Goal: Task Accomplishment & Management: Use online tool/utility

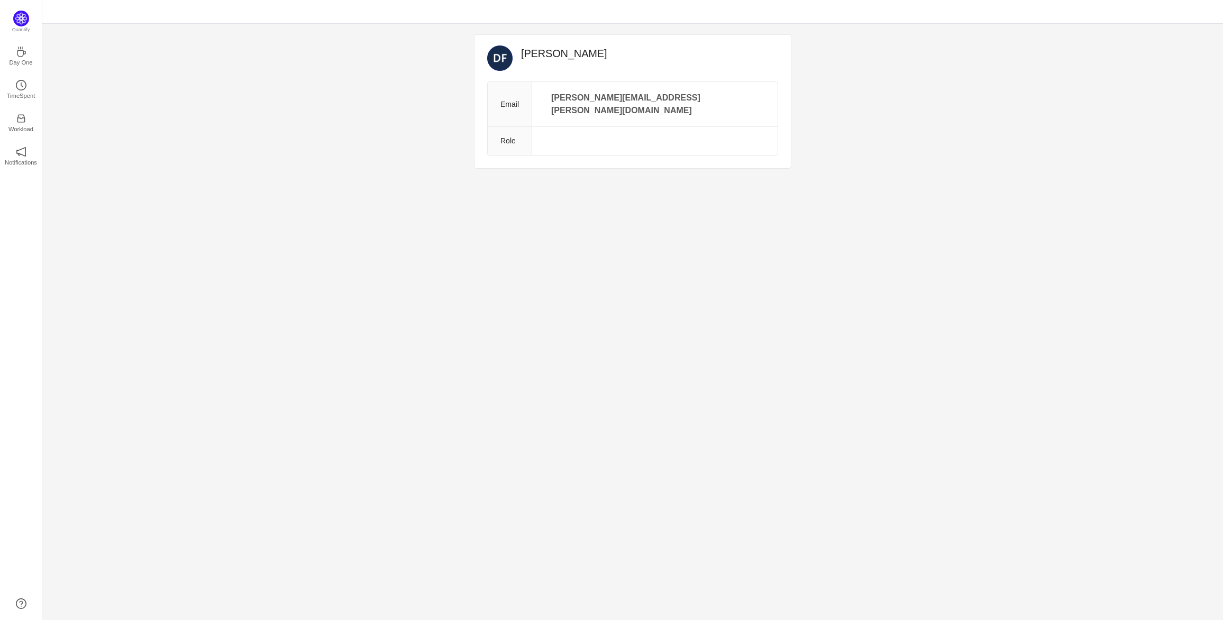
click at [218, 219] on div "[PERSON_NAME] Email [PERSON_NAME][EMAIL_ADDRESS][PERSON_NAME][DOMAIN_NAME] Role…" at bounding box center [632, 322] width 1181 height 596
click at [17, 55] on icon "icon: coffee" at bounding box center [21, 52] width 8 height 11
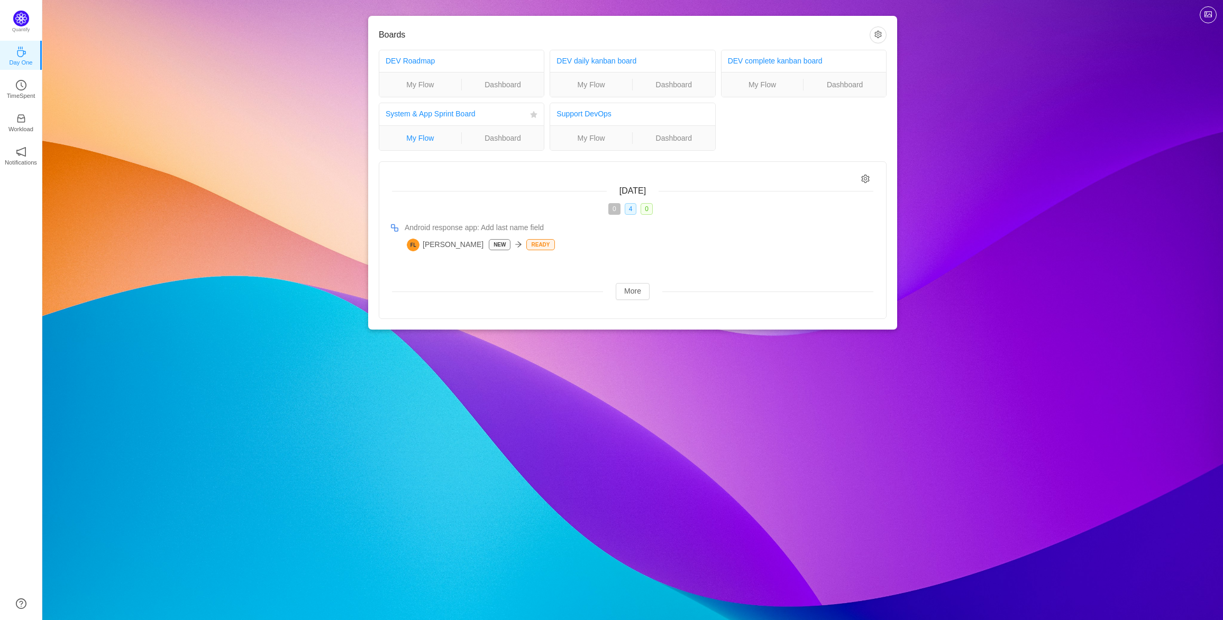
click at [422, 138] on link "My Flow" at bounding box center [420, 138] width 82 height 12
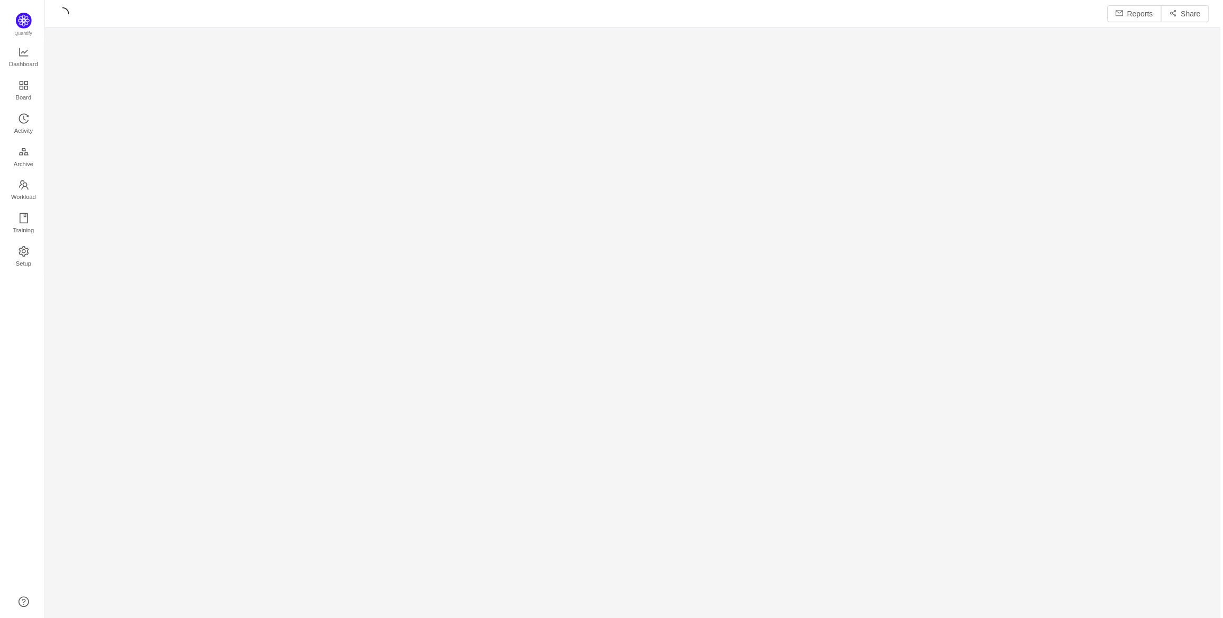
scroll to position [605, 1157]
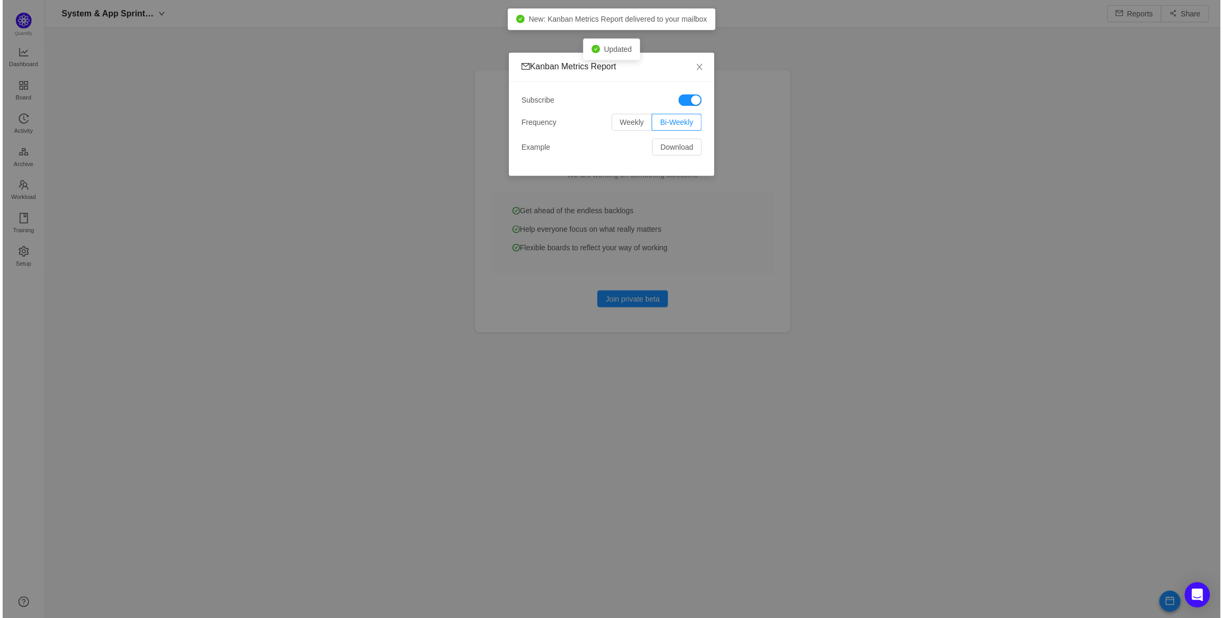
scroll to position [602, 1157]
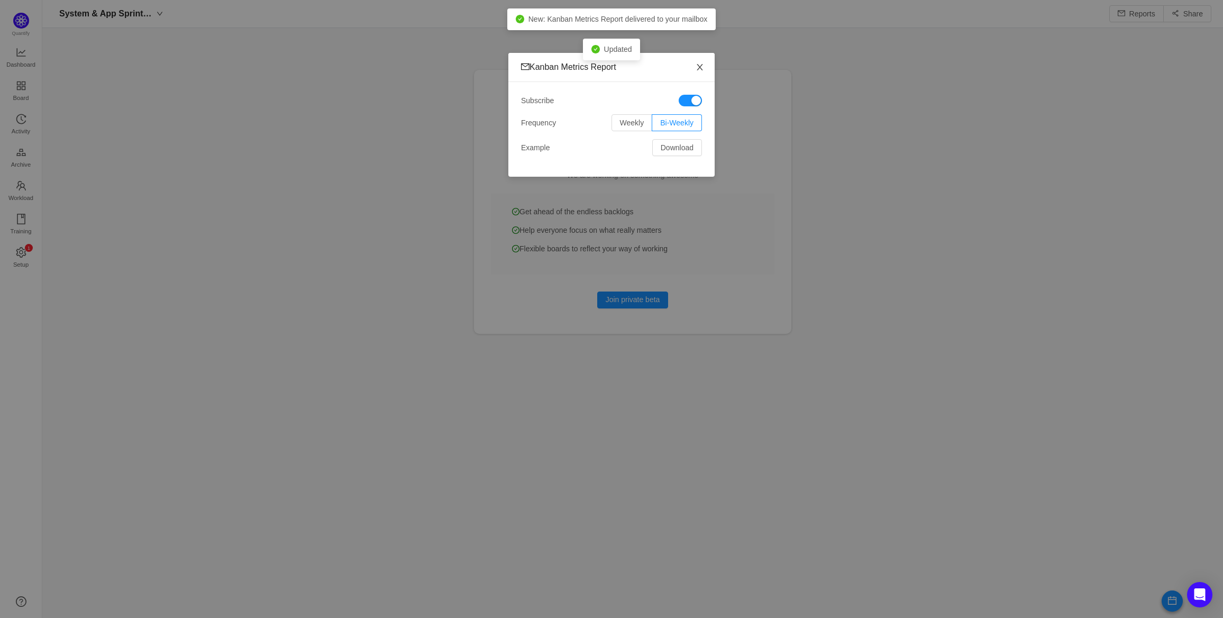
click at [699, 64] on icon "icon: close" at bounding box center [700, 67] width 8 height 8
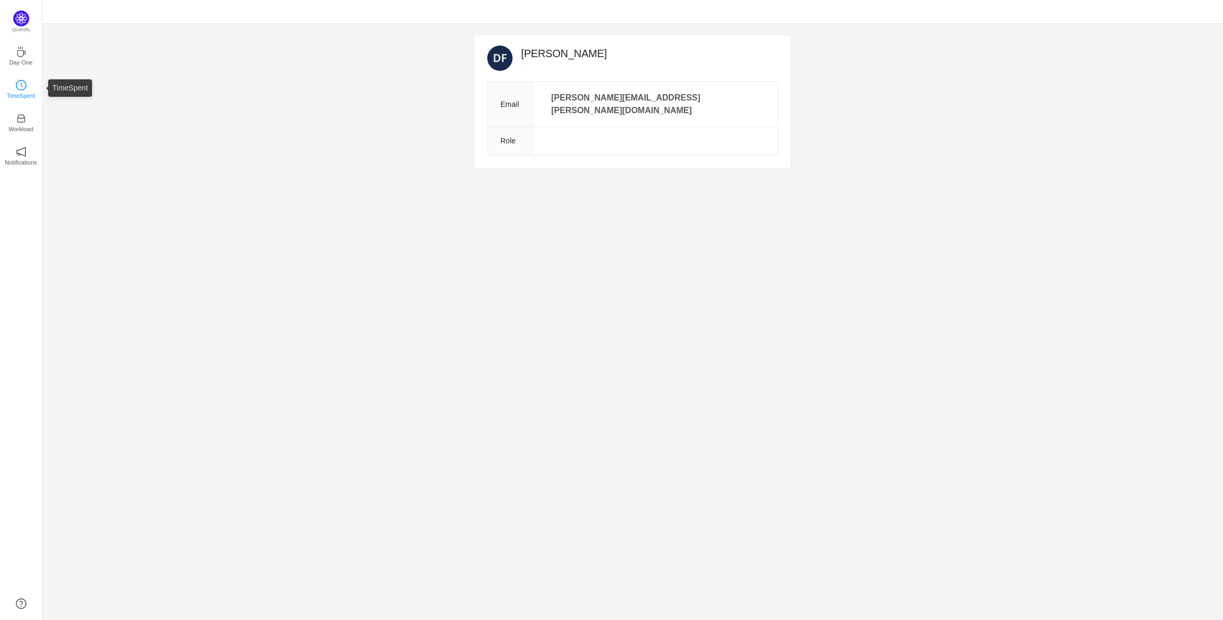
click at [28, 93] on p "TimeSpent" at bounding box center [21, 96] width 29 height 10
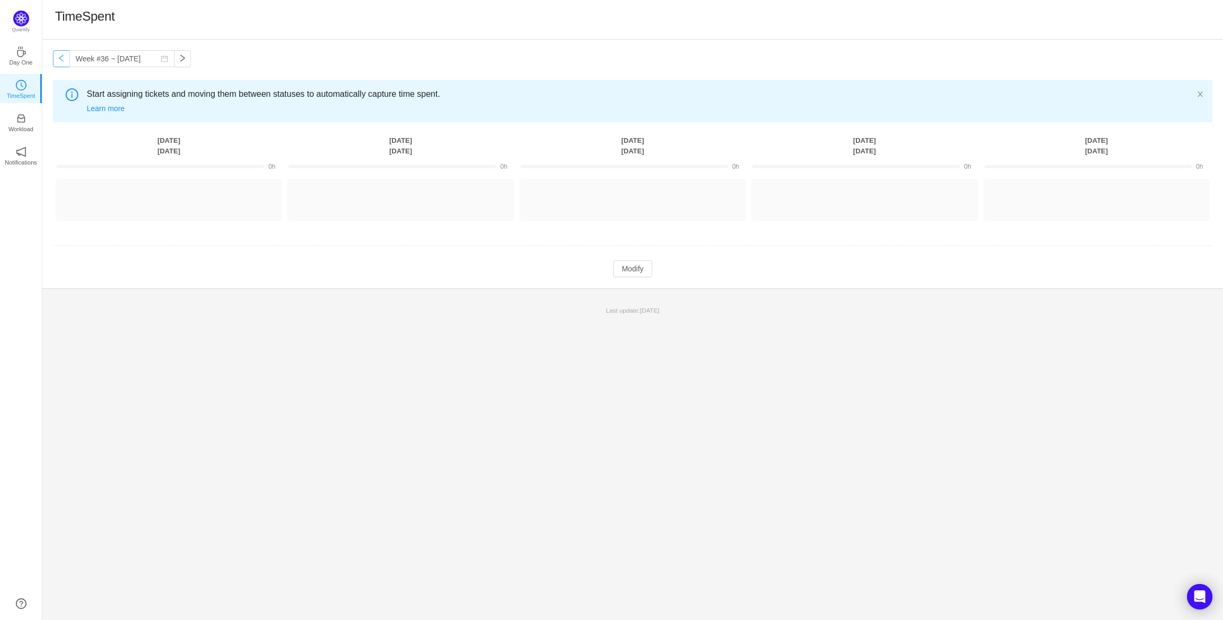
click at [65, 61] on button "button" at bounding box center [61, 58] width 17 height 17
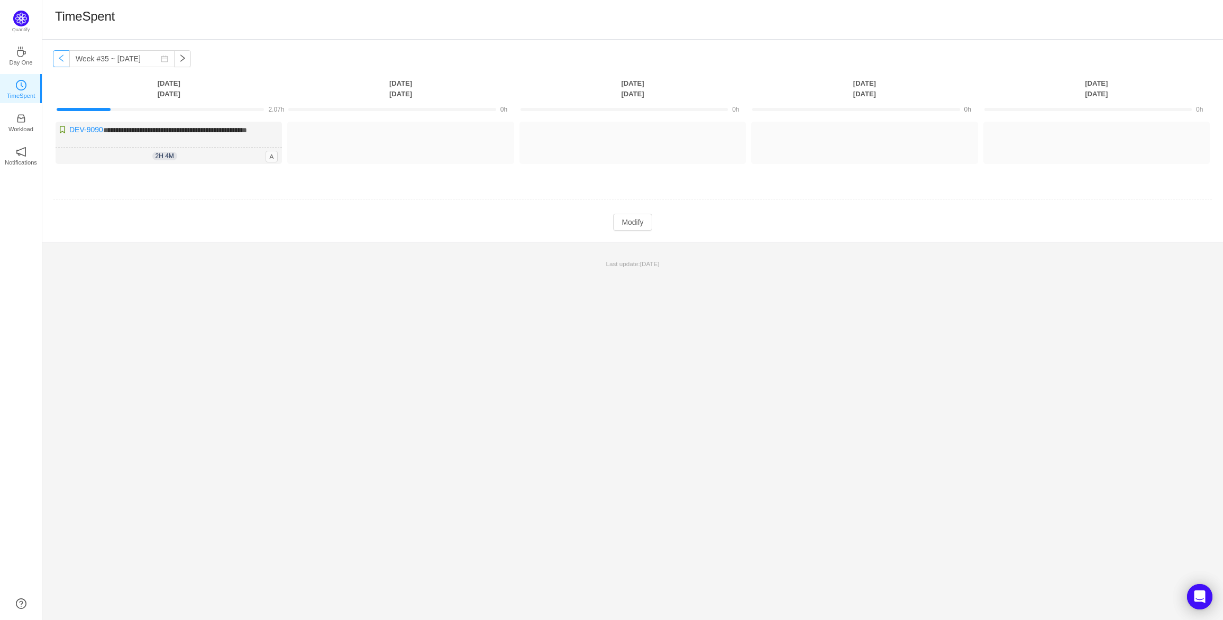
click at [60, 61] on button "button" at bounding box center [61, 58] width 17 height 17
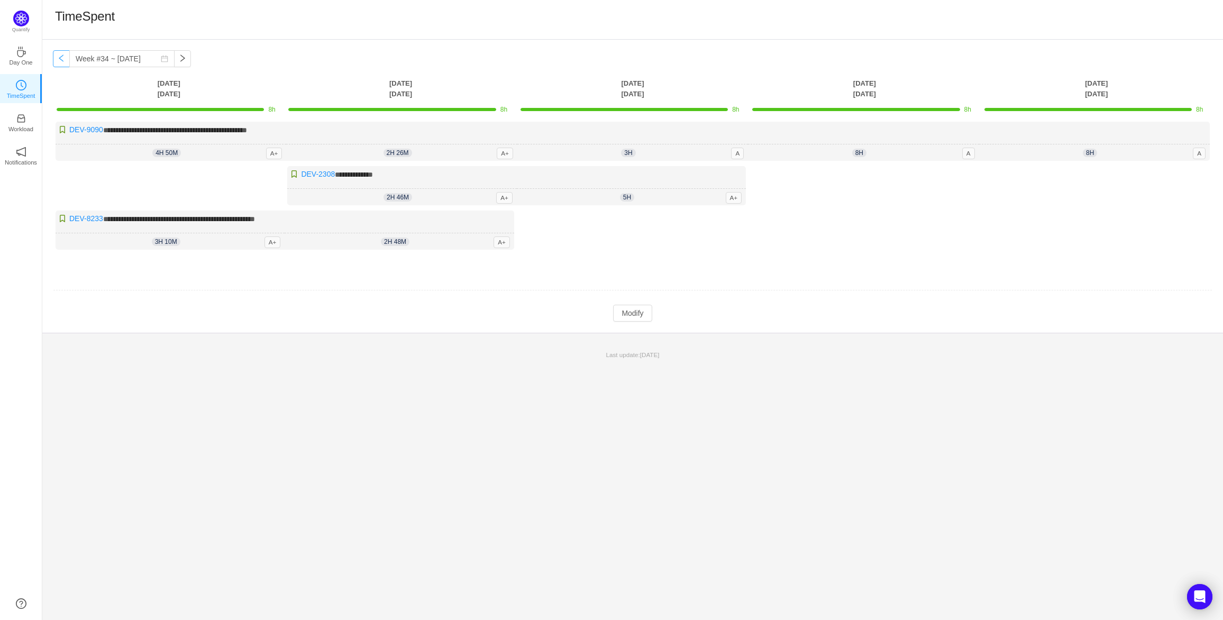
click at [65, 60] on button "button" at bounding box center [61, 58] width 17 height 17
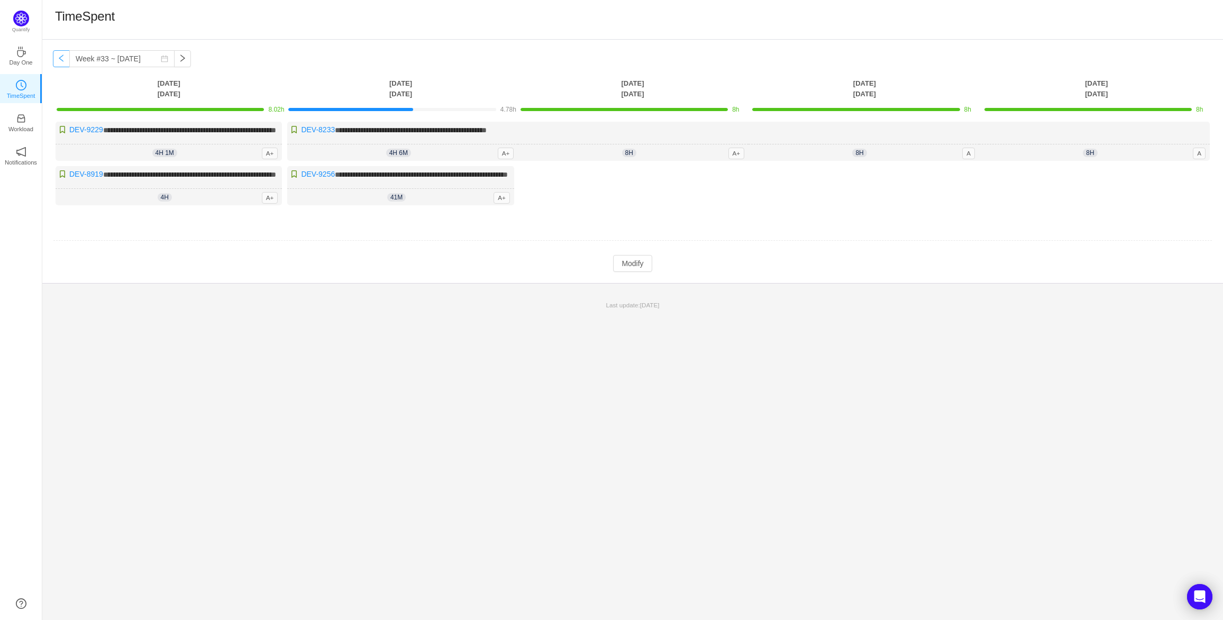
click at [64, 56] on button "button" at bounding box center [61, 58] width 17 height 17
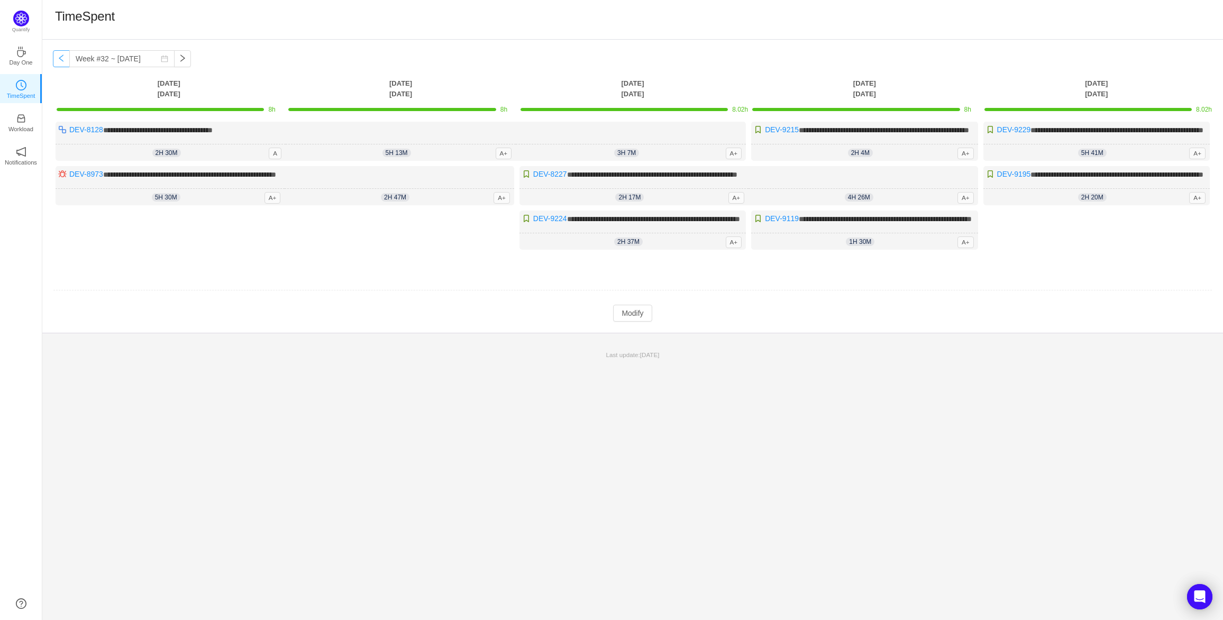
click at [64, 56] on button "button" at bounding box center [61, 58] width 17 height 17
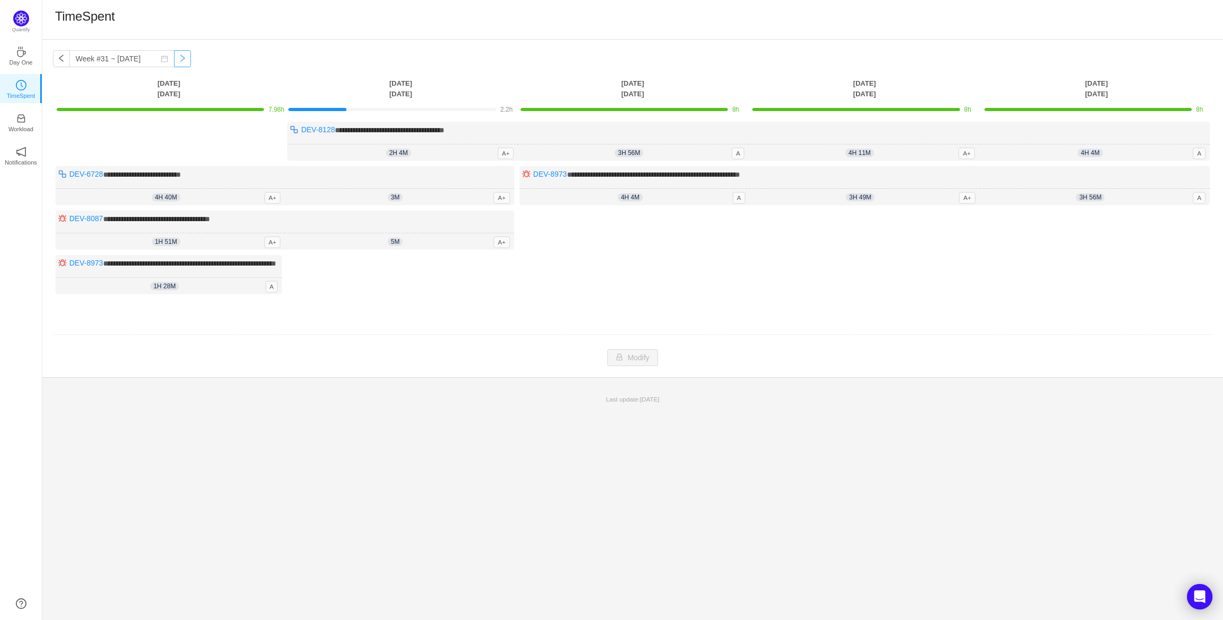
click at [174, 57] on button "button" at bounding box center [182, 58] width 17 height 17
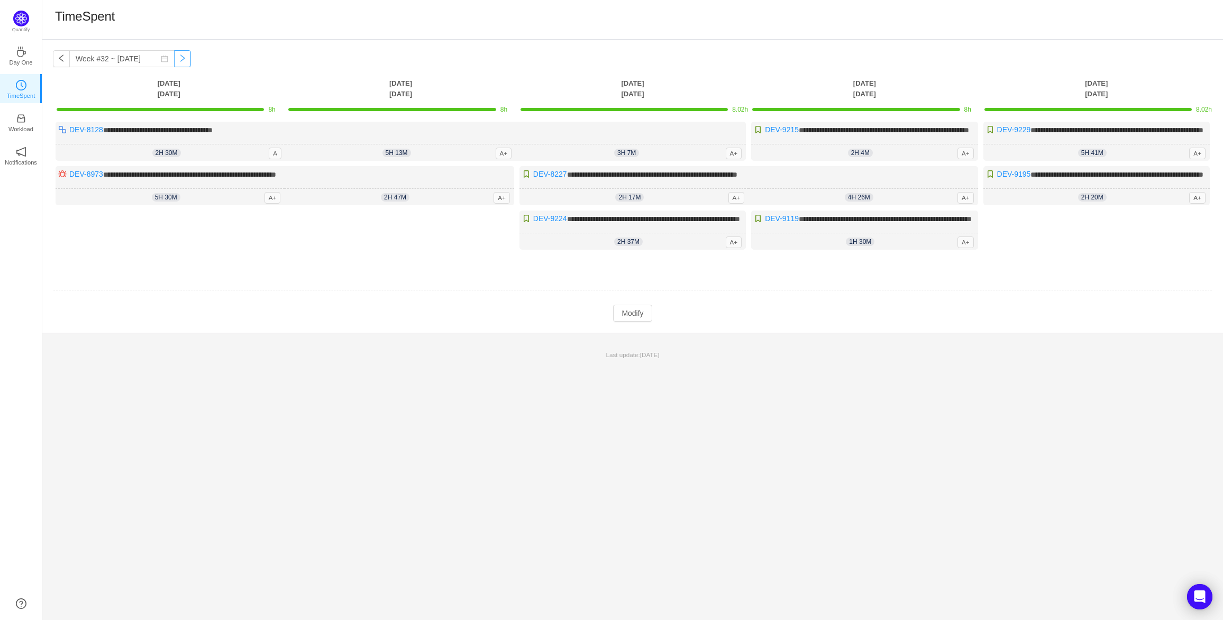
click at [174, 57] on button "button" at bounding box center [182, 58] width 17 height 17
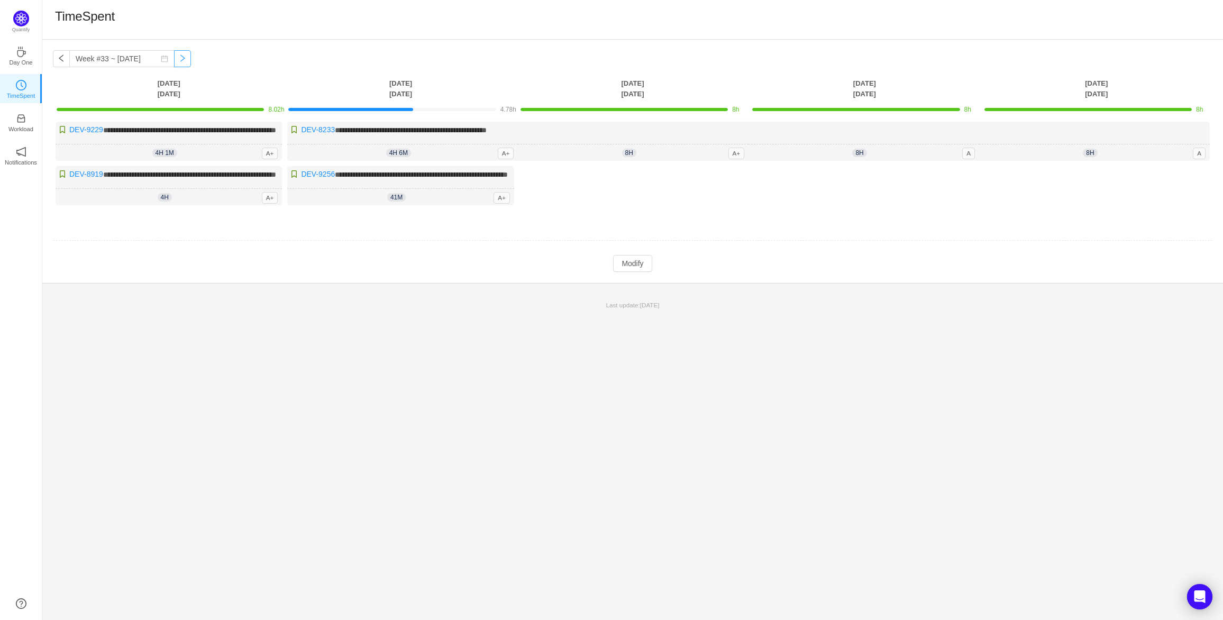
click at [177, 56] on button "button" at bounding box center [182, 58] width 17 height 17
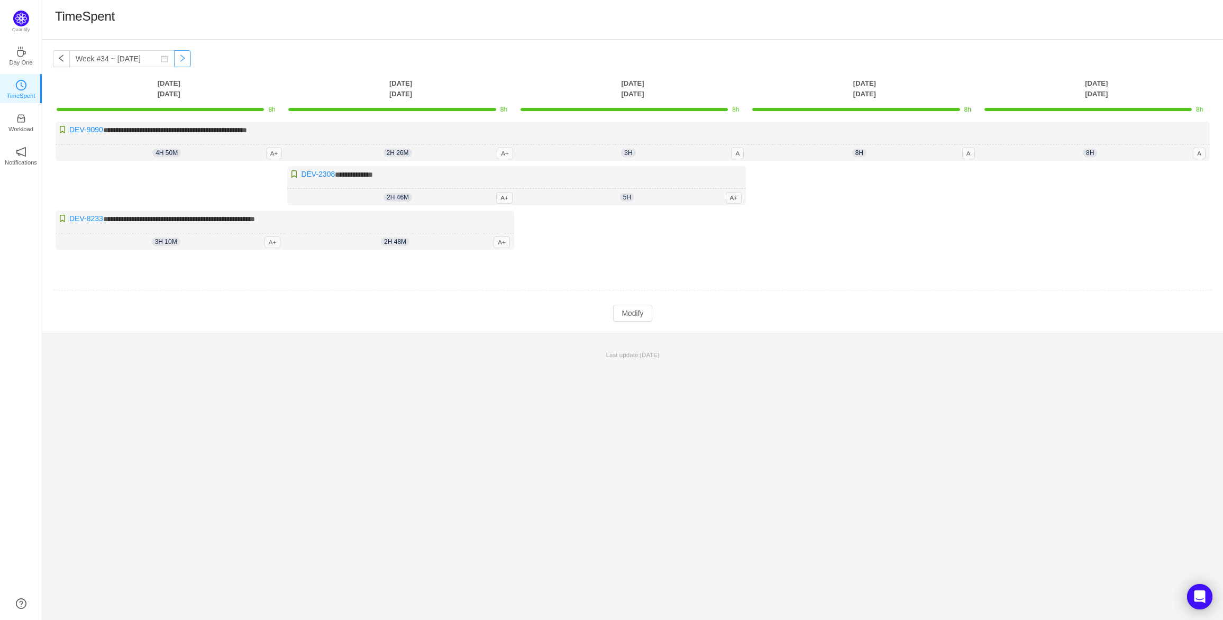
click at [177, 56] on button "button" at bounding box center [182, 58] width 17 height 17
type input "Week #35 ~ [DATE]"
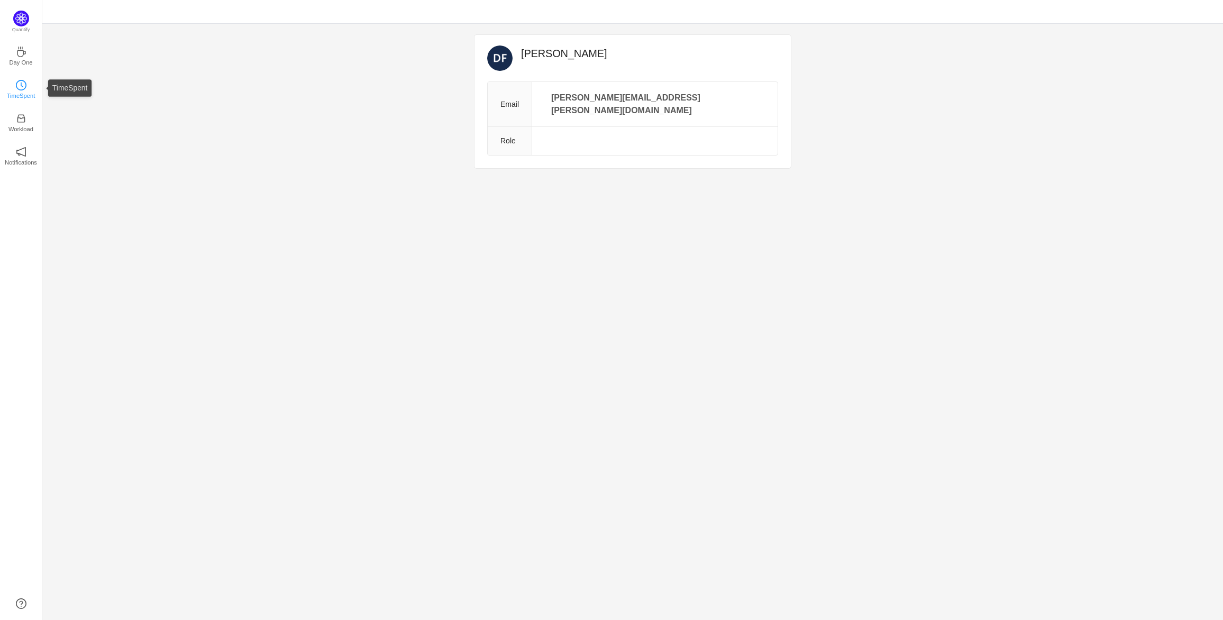
click at [20, 88] on icon "icon: clock-circle" at bounding box center [21, 85] width 11 height 11
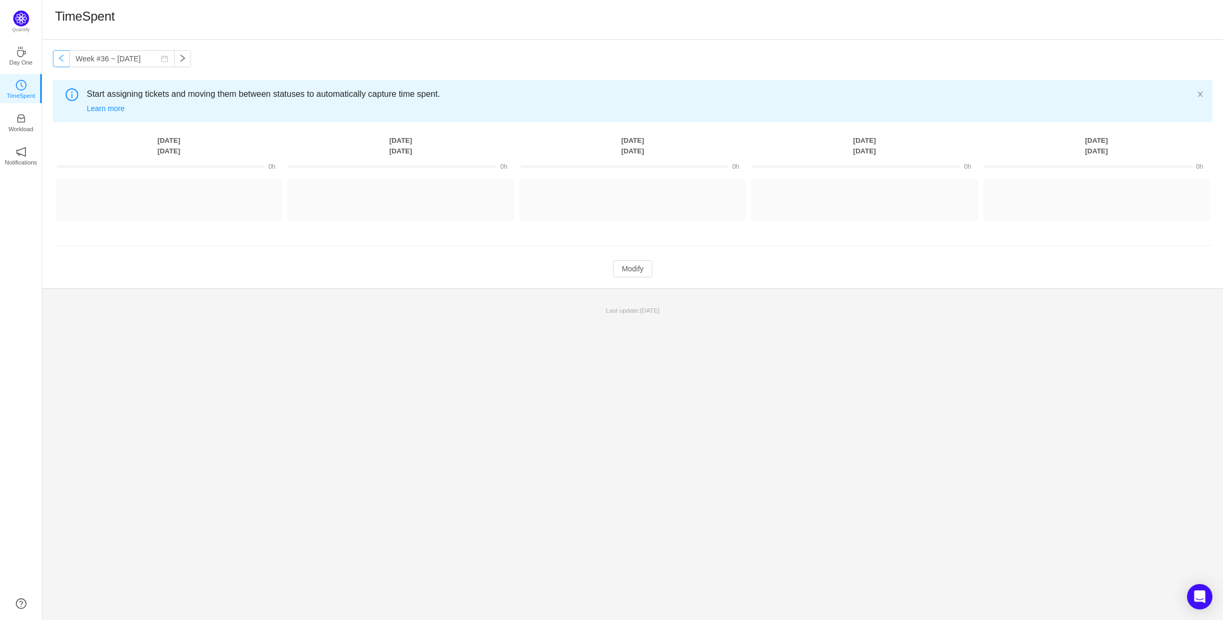
click at [59, 57] on button "button" at bounding box center [61, 58] width 17 height 17
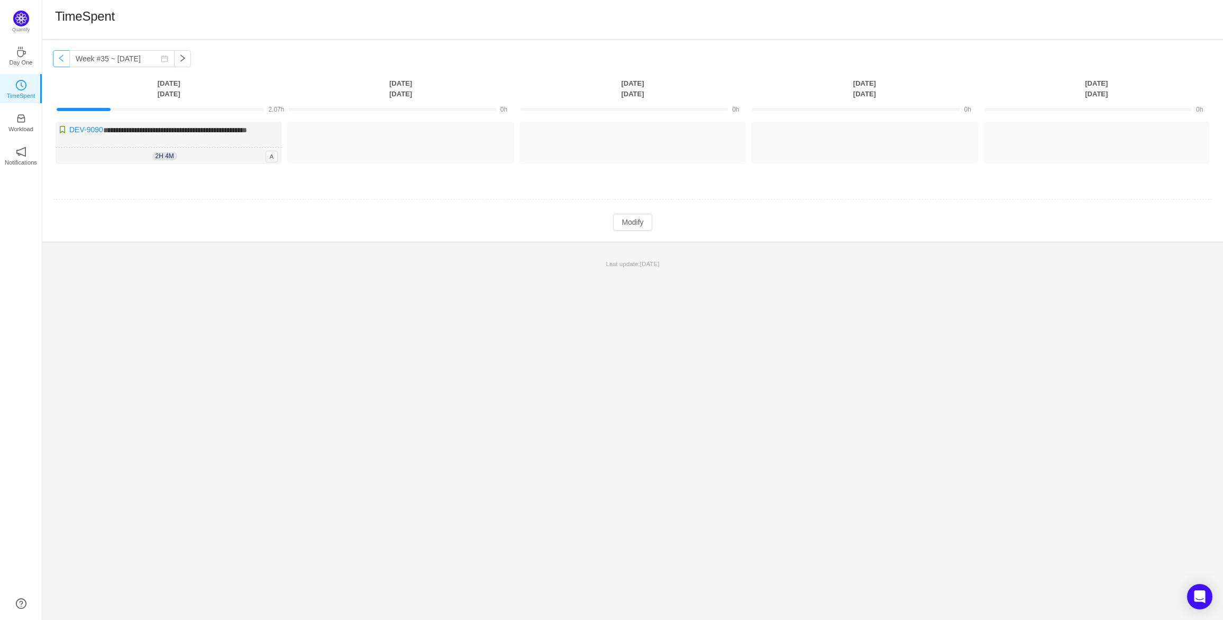
click at [62, 57] on button "button" at bounding box center [61, 58] width 17 height 17
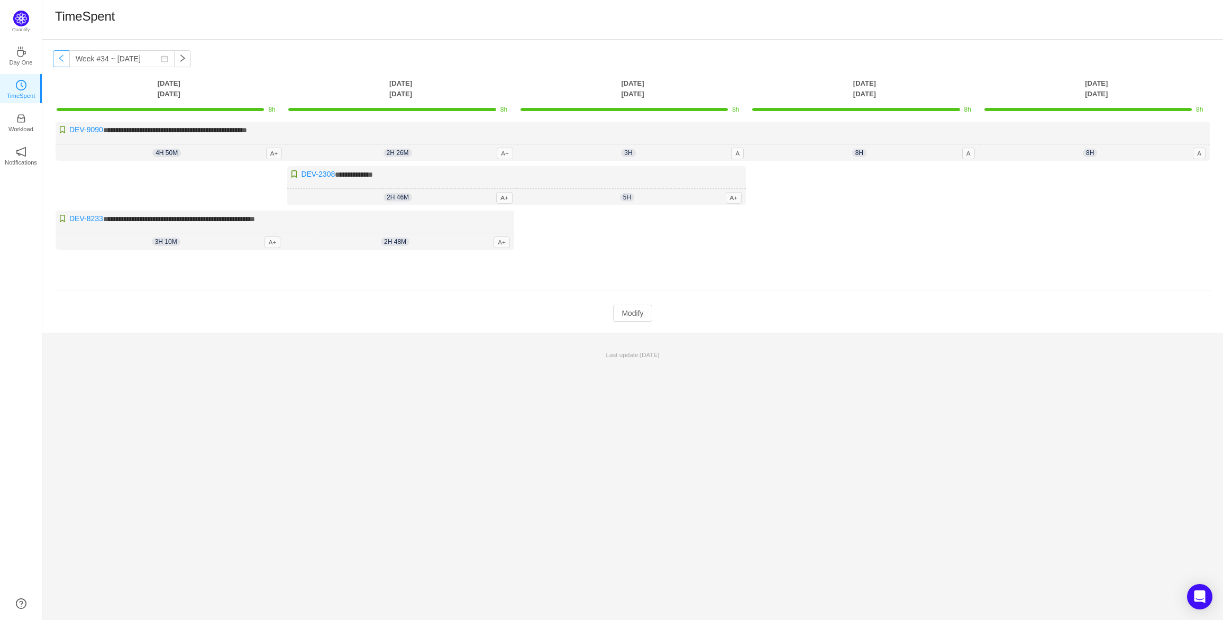
click at [62, 57] on button "button" at bounding box center [61, 58] width 17 height 17
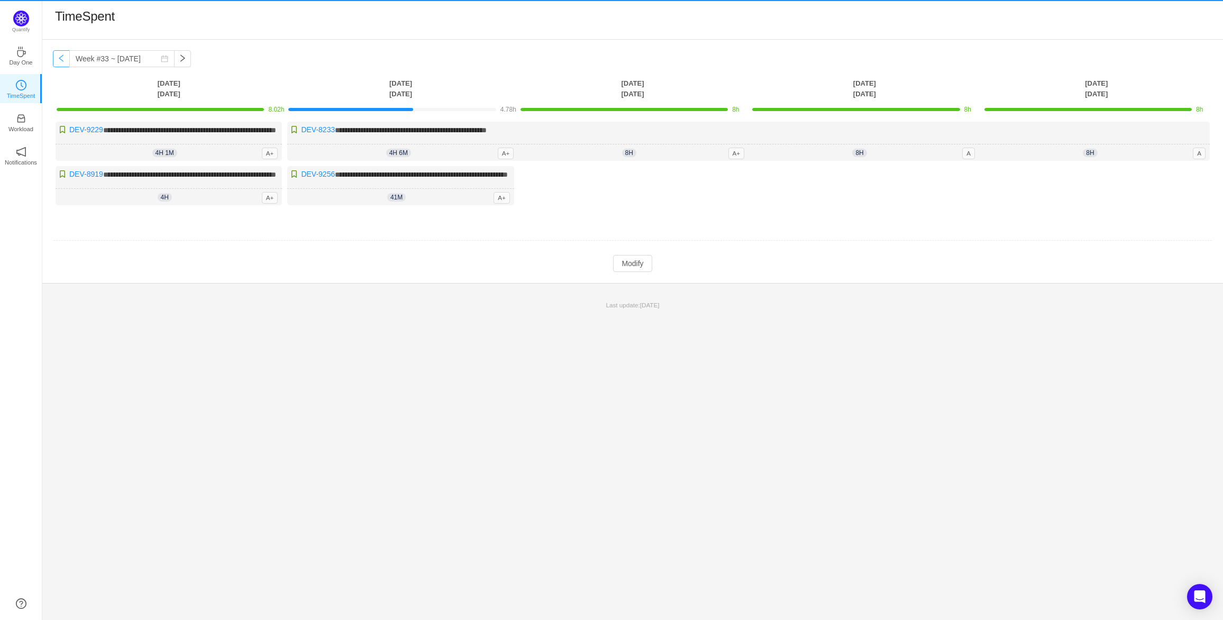
click at [62, 57] on button "button" at bounding box center [61, 58] width 17 height 17
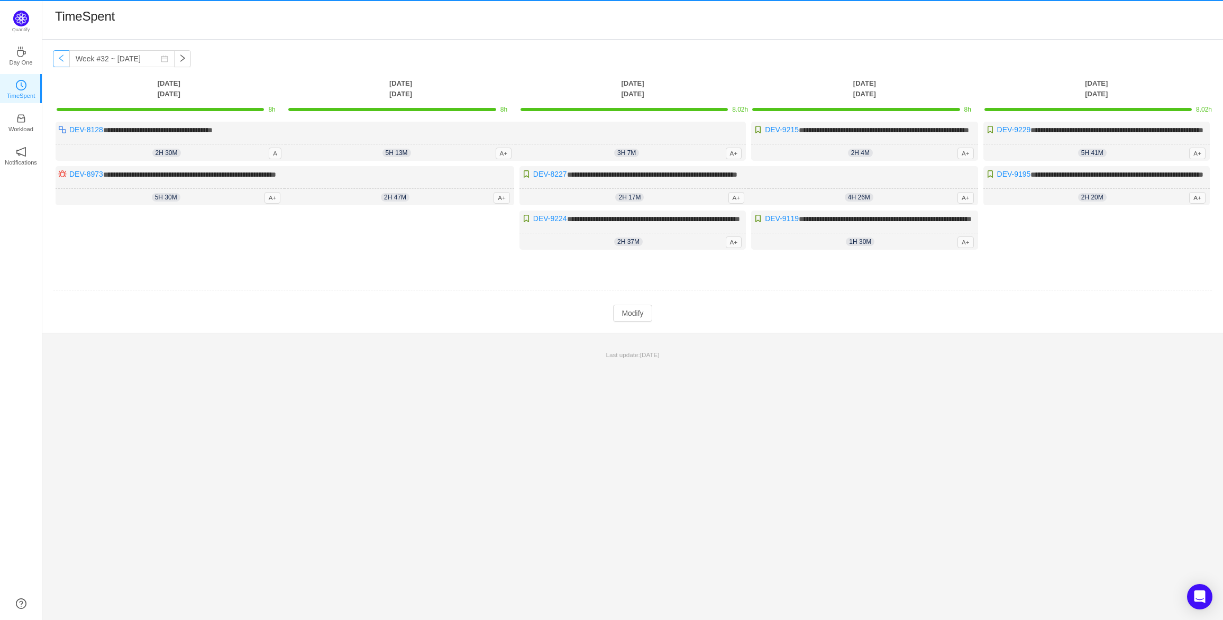
click at [62, 57] on button "button" at bounding box center [61, 58] width 17 height 17
type input "Week #31 ~ Jul 28"
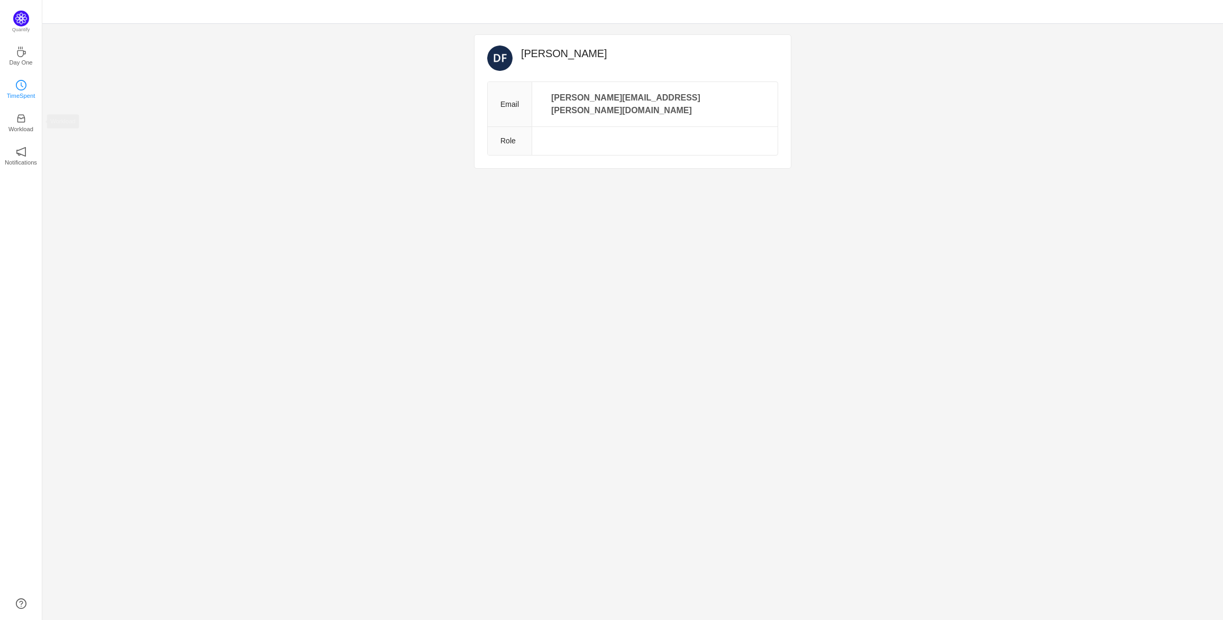
click at [11, 92] on p "TimeSpent" at bounding box center [21, 96] width 29 height 10
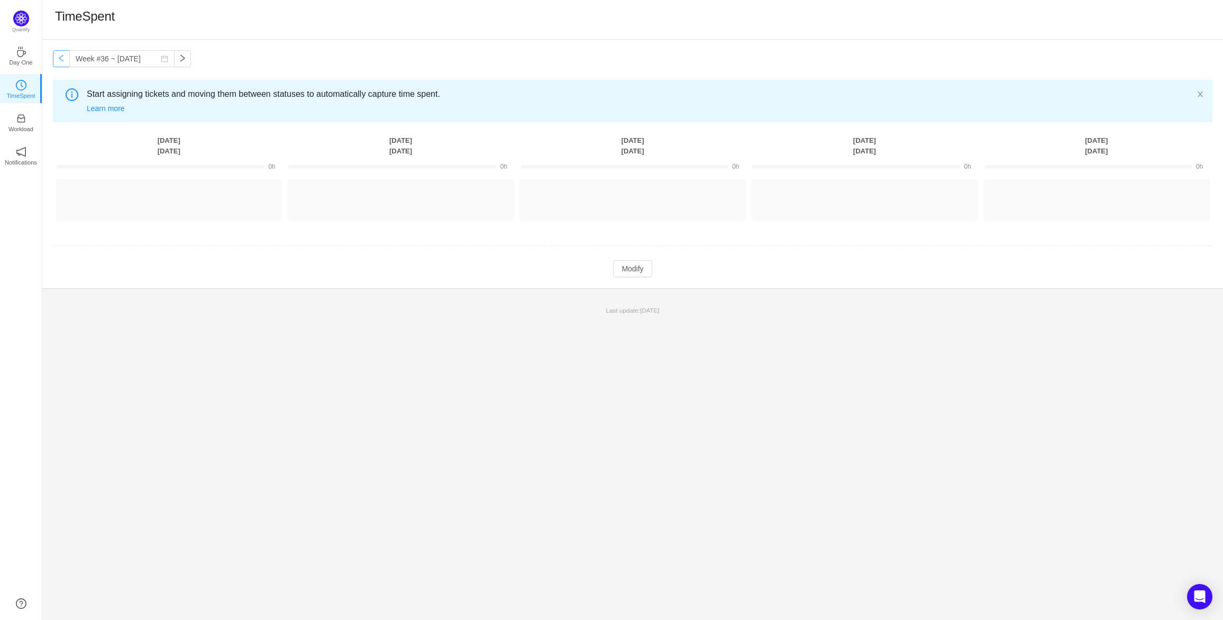
click at [59, 58] on button "button" at bounding box center [61, 58] width 17 height 17
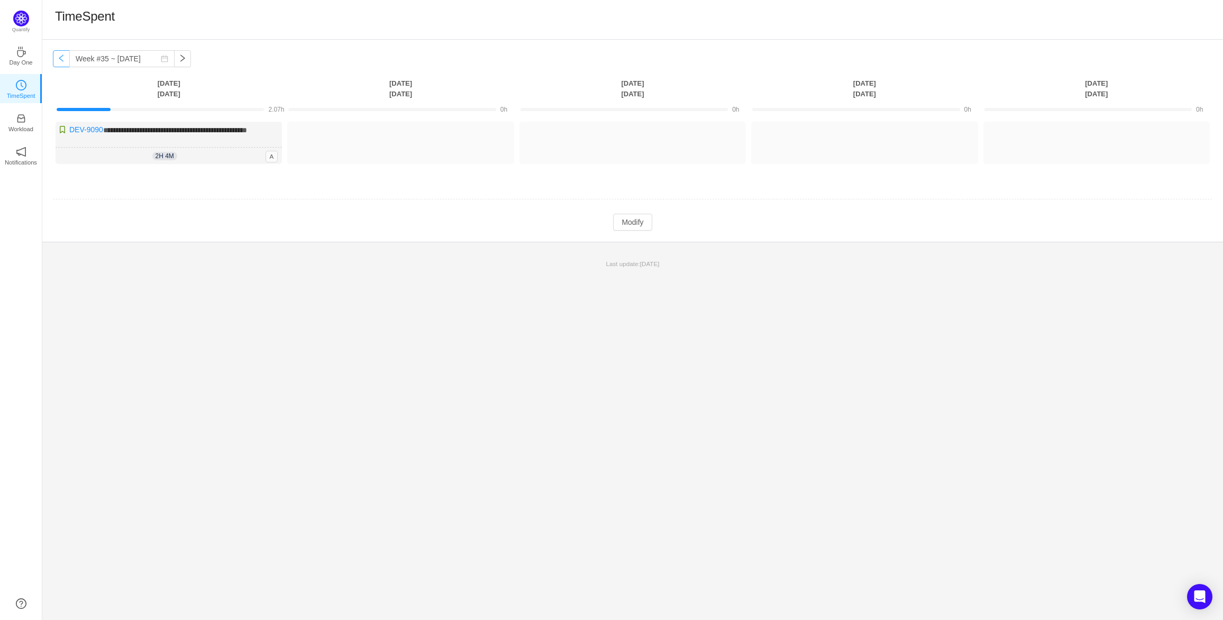
click at [59, 58] on button "button" at bounding box center [61, 58] width 17 height 17
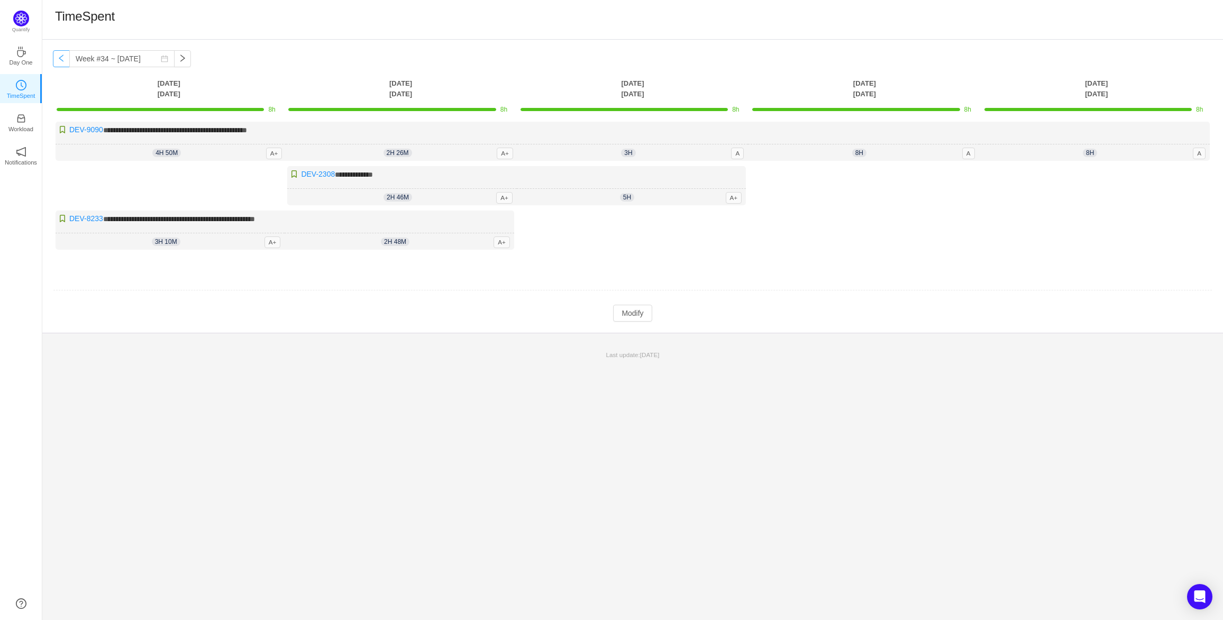
click at [59, 58] on button "button" at bounding box center [61, 58] width 17 height 17
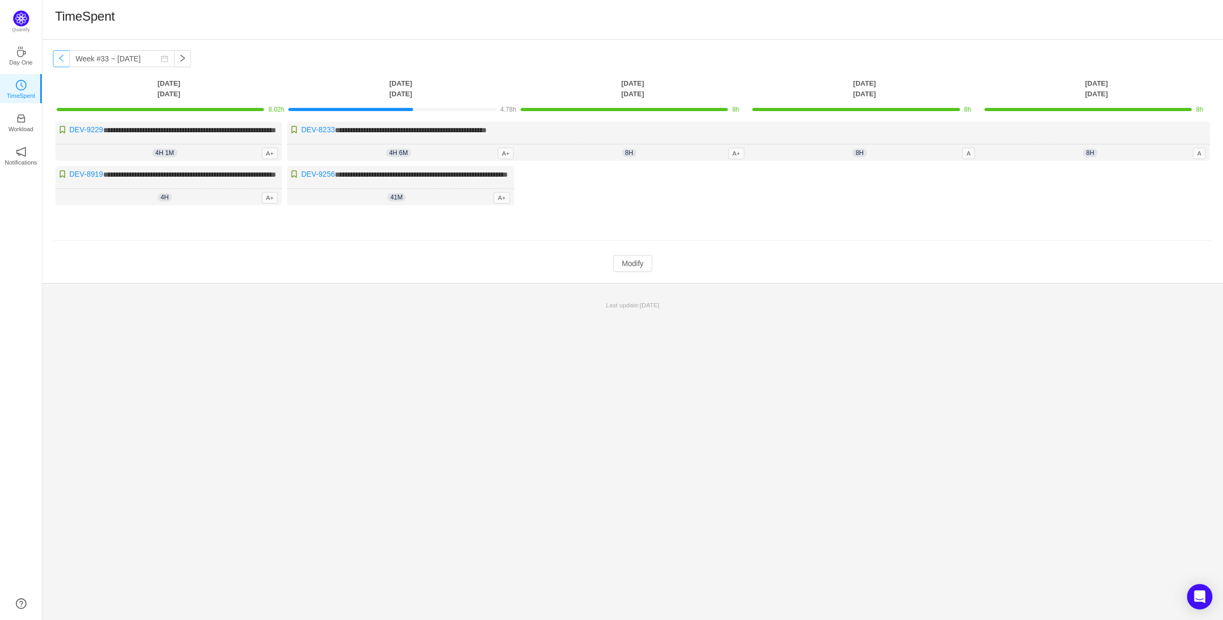
click at [59, 58] on button "button" at bounding box center [61, 58] width 17 height 17
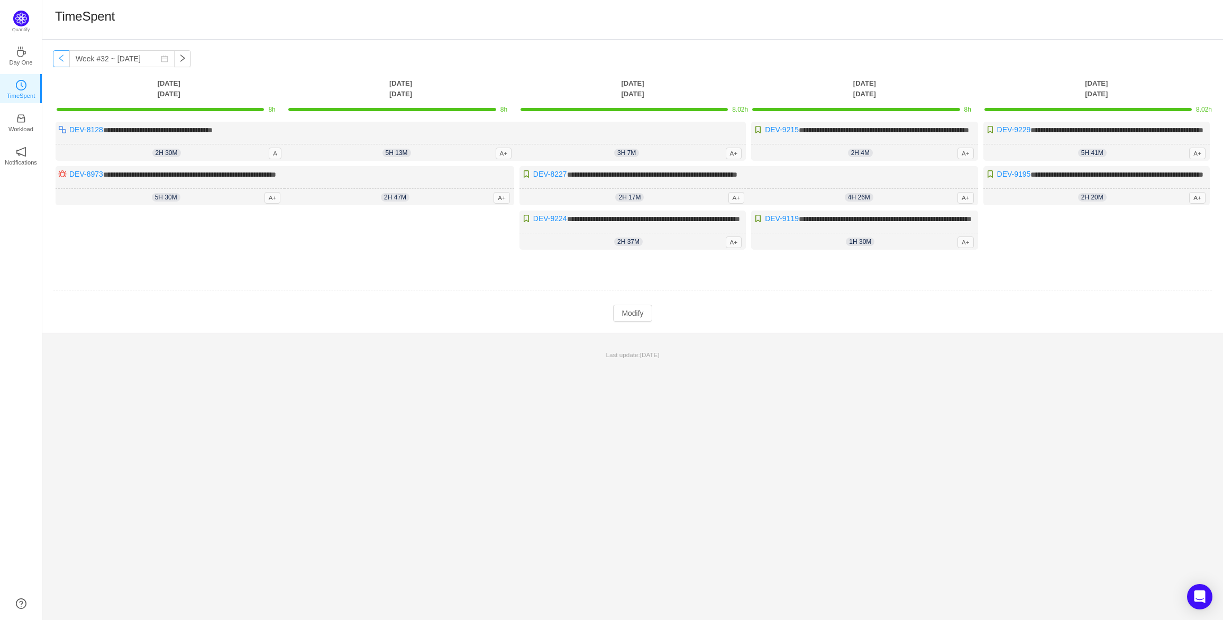
click at [59, 58] on button "button" at bounding box center [61, 58] width 17 height 17
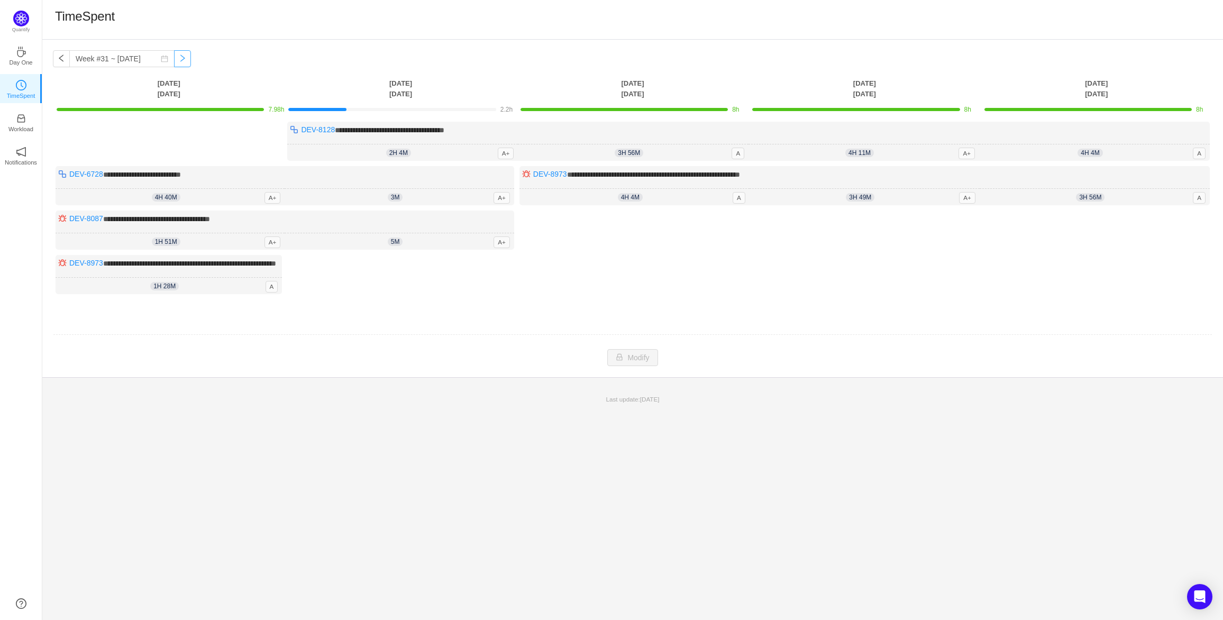
click at [174, 61] on button "button" at bounding box center [182, 58] width 17 height 17
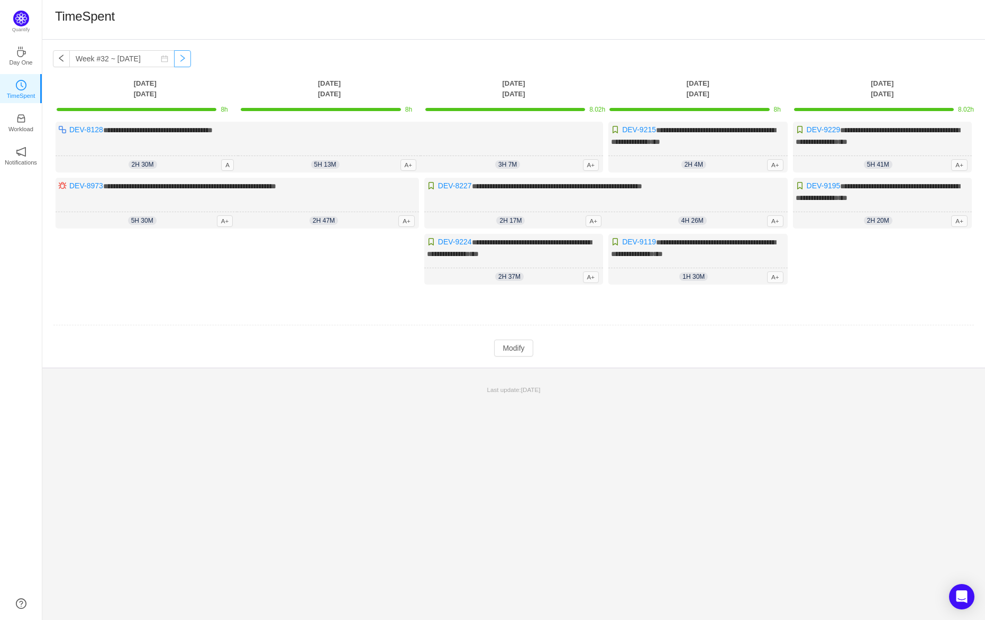
click at [174, 59] on button "button" at bounding box center [182, 58] width 17 height 17
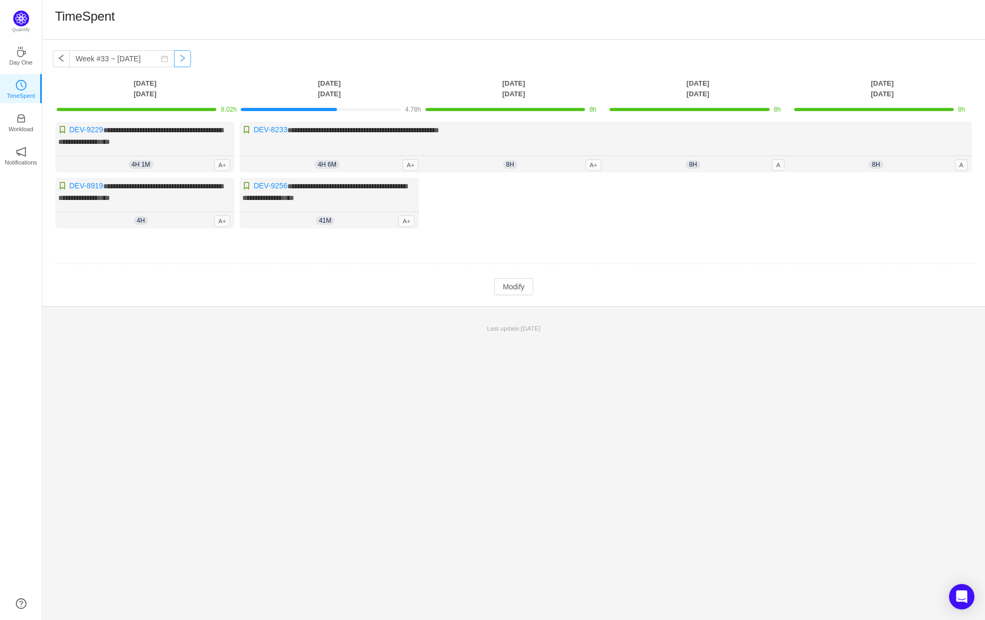
click at [177, 58] on button "button" at bounding box center [182, 58] width 17 height 17
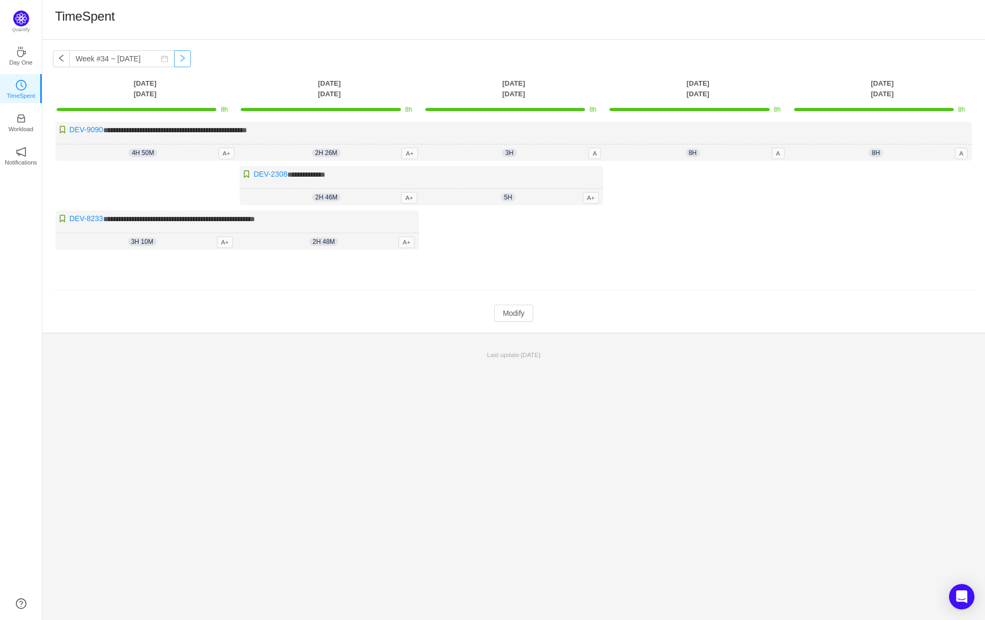
click at [177, 58] on button "button" at bounding box center [182, 58] width 17 height 17
type input "Week #35 ~ [DATE]"
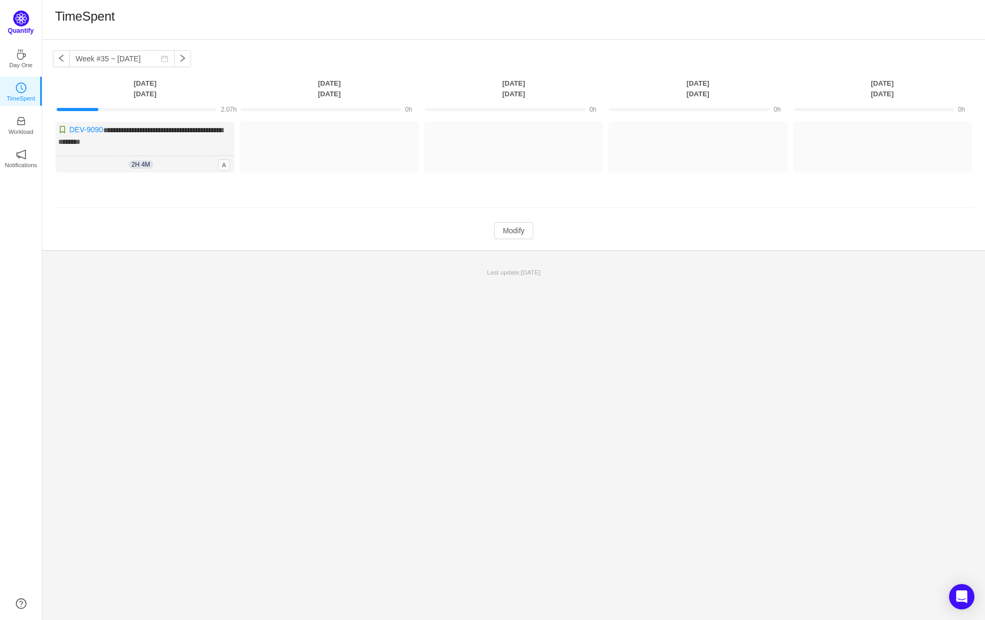
click at [20, 27] on p "Quantify" at bounding box center [21, 31] width 26 height 10
click at [15, 126] on p "Workload" at bounding box center [20, 129] width 25 height 10
